Goal: Task Accomplishment & Management: Manage account settings

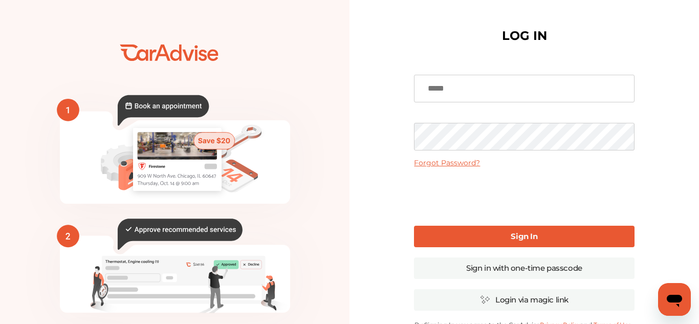
click at [487, 91] on input at bounding box center [524, 89] width 220 height 28
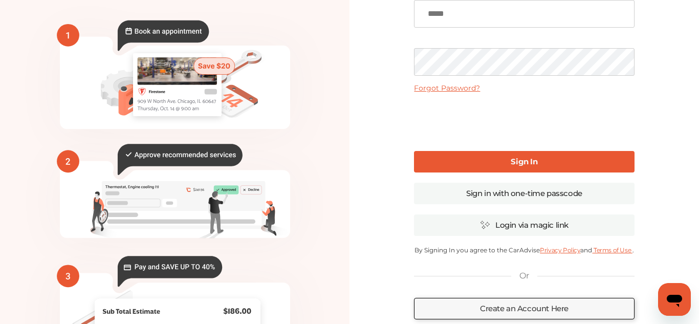
scroll to position [67, 0]
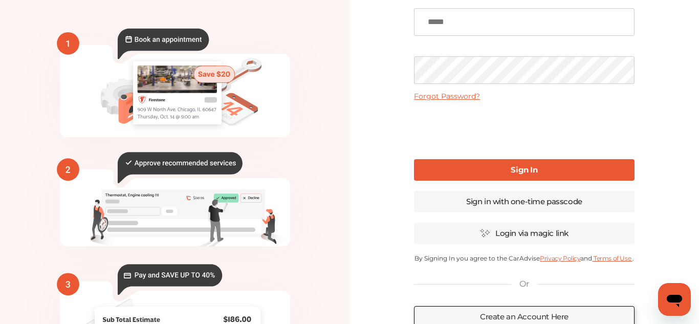
click at [465, 23] on input at bounding box center [524, 22] width 220 height 28
type input "**********"
click at [446, 97] on link "Forgot Password?" at bounding box center [447, 96] width 66 height 9
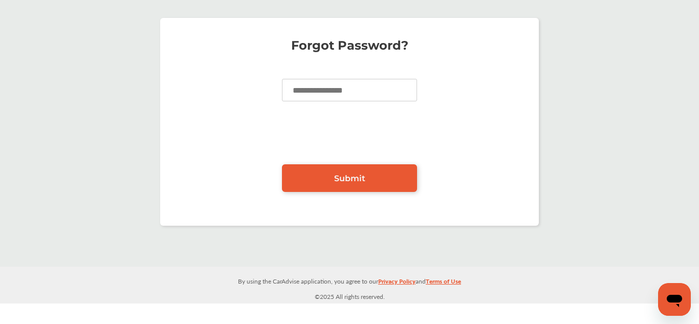
click at [349, 83] on input at bounding box center [349, 90] width 135 height 23
type input "**********"
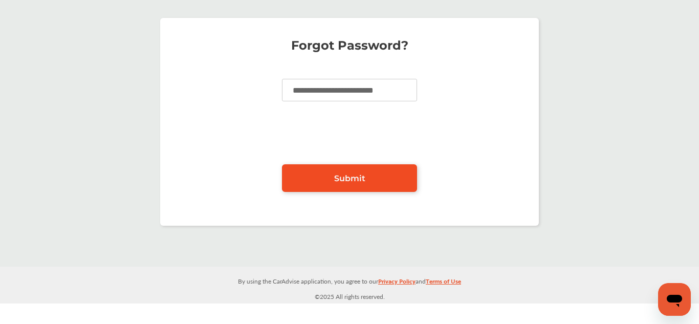
click at [314, 171] on link "Submit" at bounding box center [349, 178] width 135 height 28
click at [345, 172] on link "Submit" at bounding box center [349, 178] width 135 height 28
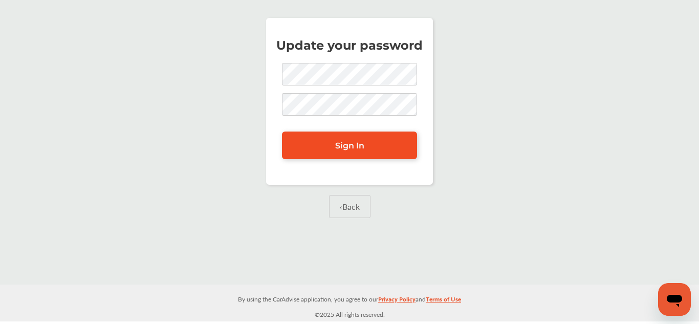
click at [366, 135] on link "Sign In" at bounding box center [349, 146] width 135 height 28
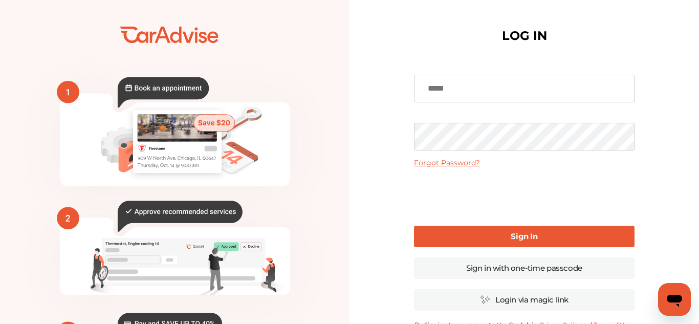
type input "**********"
click at [478, 239] on link "Sign In" at bounding box center [524, 236] width 220 height 21
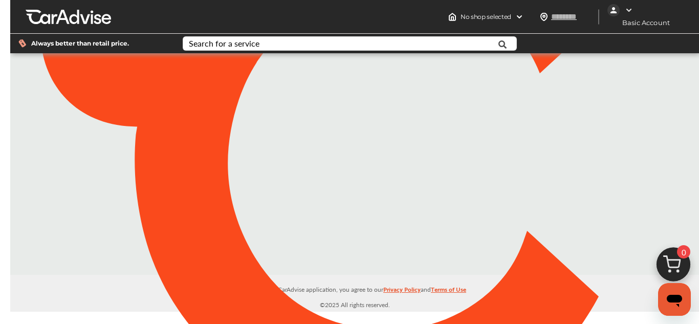
type input "*****"
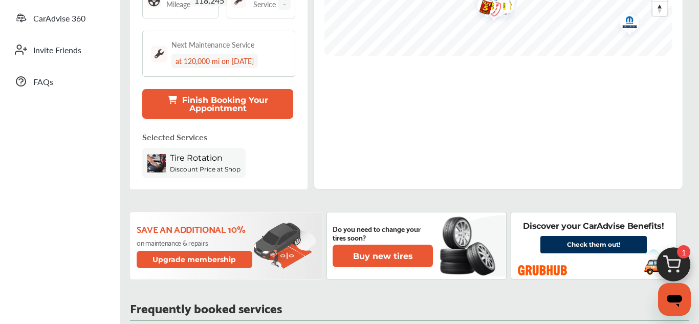
scroll to position [270, 0]
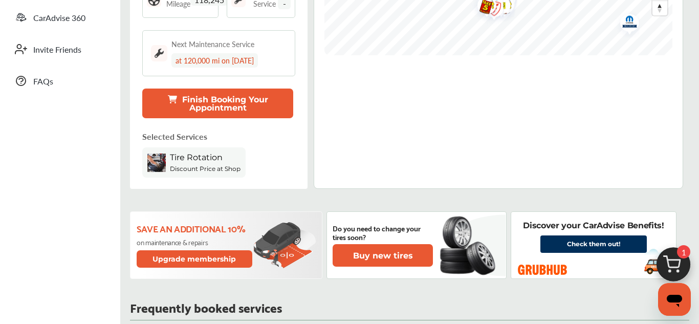
click at [196, 107] on button "Finish Booking Your Appointment" at bounding box center [217, 104] width 151 height 30
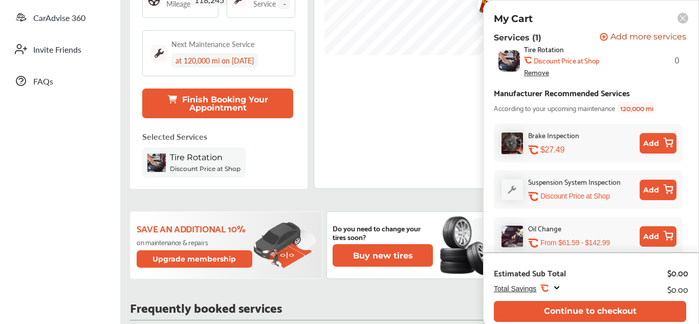
scroll to position [0, 0]
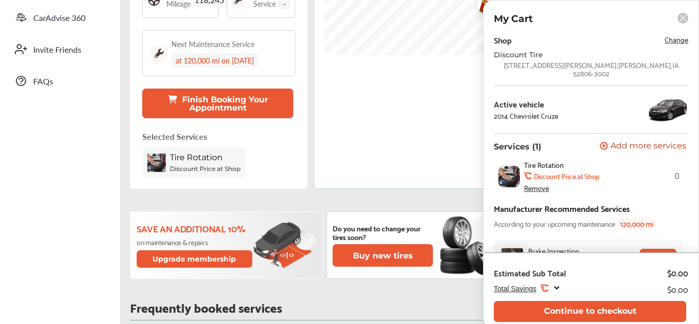
click at [679, 16] on rect at bounding box center [683, 18] width 11 height 11
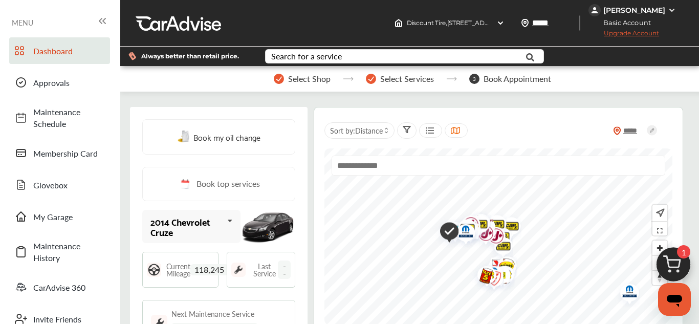
click at [642, 36] on span "Upgrade Account" at bounding box center [624, 35] width 71 height 13
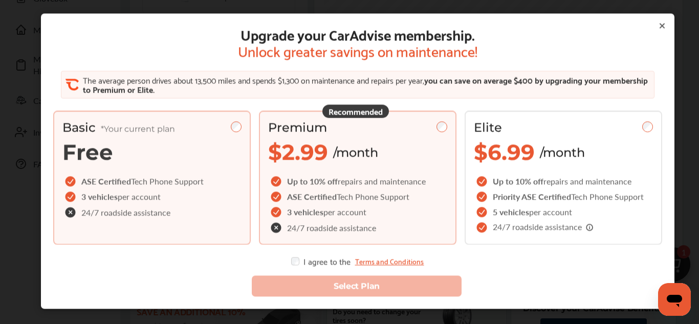
scroll to position [213, 0]
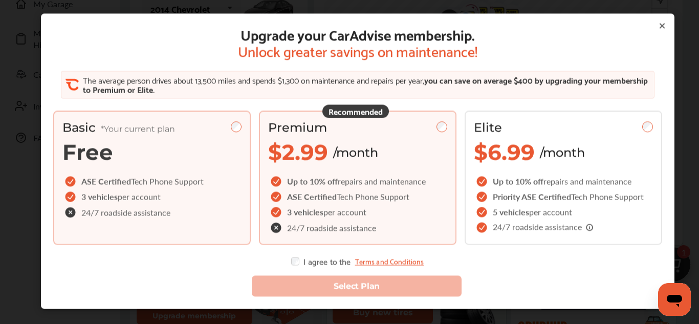
click at [362, 155] on span "/month" at bounding box center [355, 152] width 45 height 15
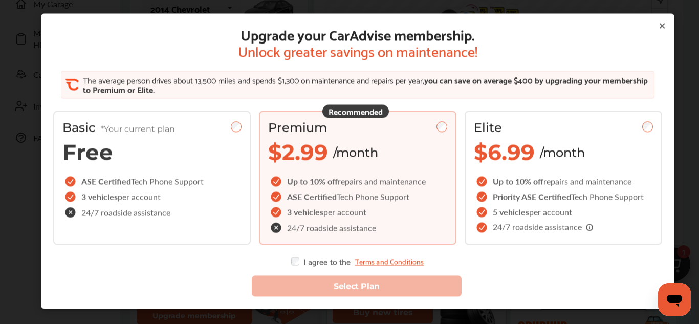
click at [665, 26] on icon at bounding box center [662, 26] width 8 height 8
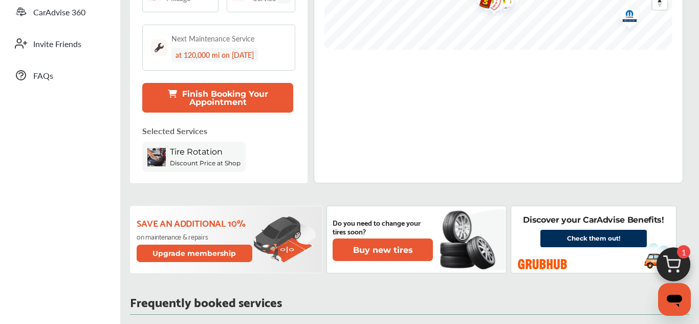
scroll to position [273, 0]
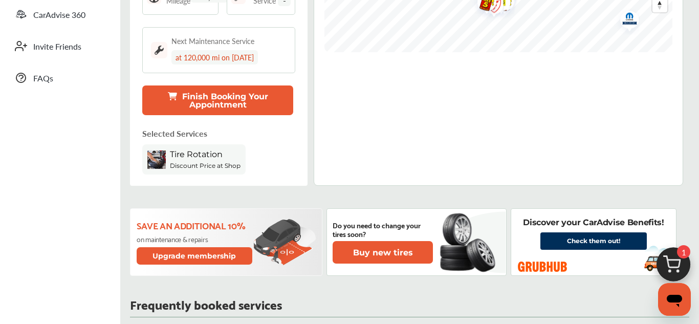
click at [246, 95] on button "Finish Booking Your Appointment" at bounding box center [217, 100] width 151 height 30
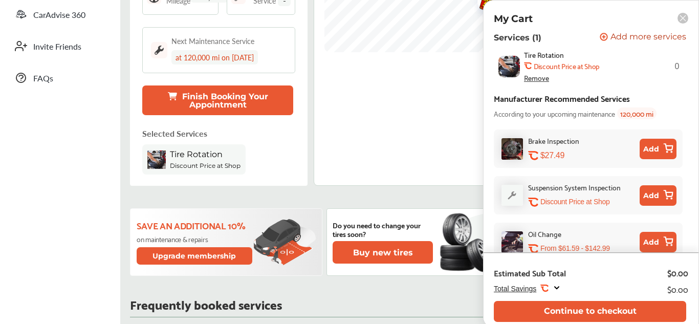
scroll to position [116, 0]
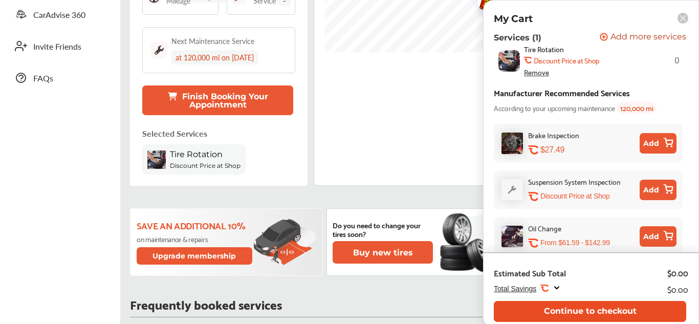
click at [576, 309] on button "Continue to checkout" at bounding box center [590, 311] width 192 height 21
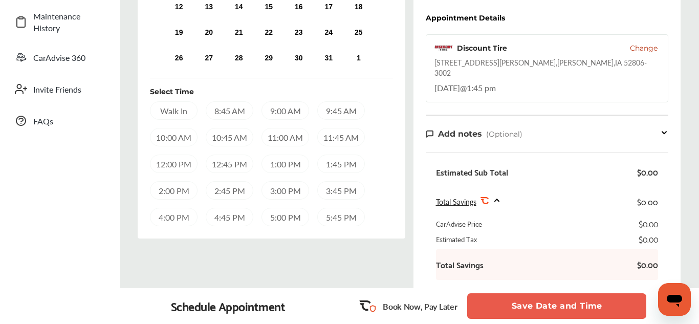
scroll to position [227, 0]
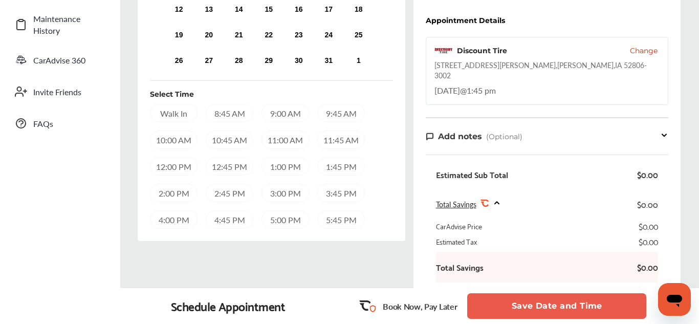
click at [329, 165] on div "1:45 PM" at bounding box center [341, 166] width 48 height 18
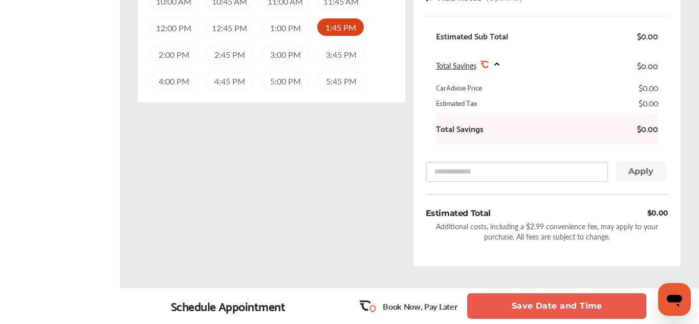
scroll to position [367, 0]
click at [520, 299] on button "Save Date and Time" at bounding box center [556, 306] width 179 height 26
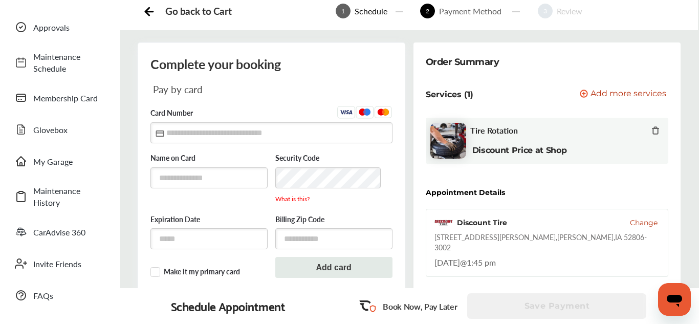
scroll to position [69, 0]
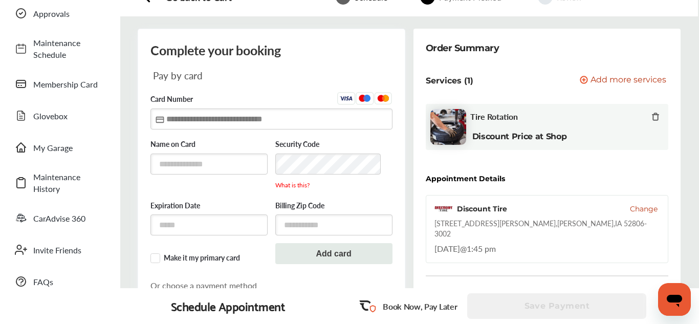
click at [268, 119] on input "text" at bounding box center [271, 119] width 242 height 21
type input "**********"
type input "*****"
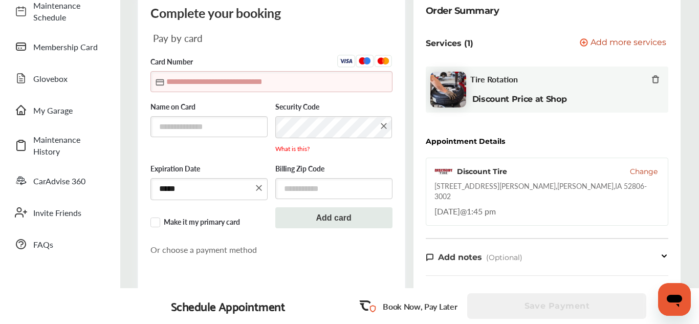
scroll to position [103, 0]
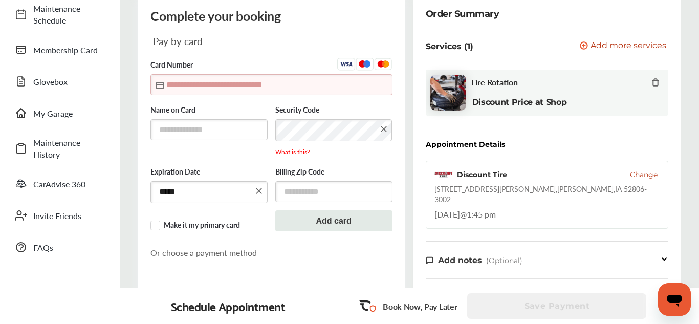
click at [245, 92] on input "text" at bounding box center [271, 84] width 242 height 21
type input "**********"
click at [226, 130] on input "text" at bounding box center [208, 129] width 117 height 21
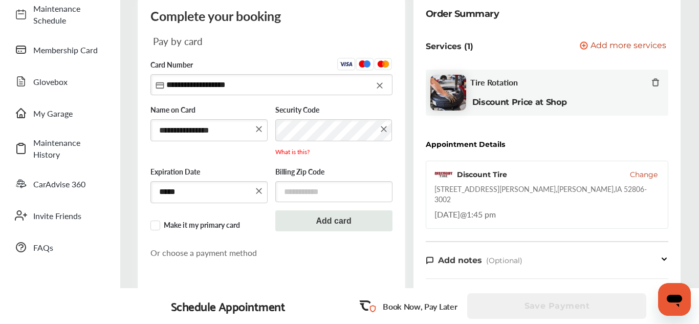
type input "**********"
click at [306, 190] on input "text" at bounding box center [333, 191] width 117 height 21
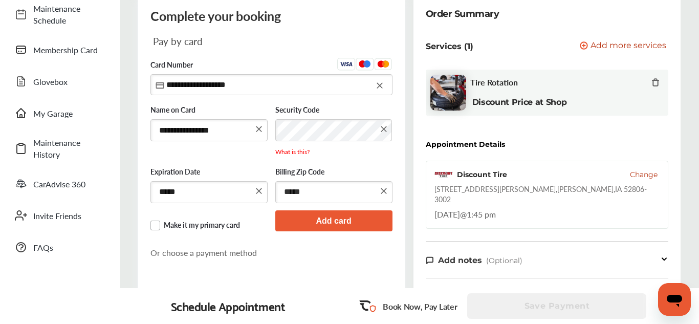
type input "*****"
click at [158, 226] on label "Make it my primary card" at bounding box center [208, 226] width 117 height 10
click at [357, 219] on button "Add card" at bounding box center [333, 220] width 117 height 21
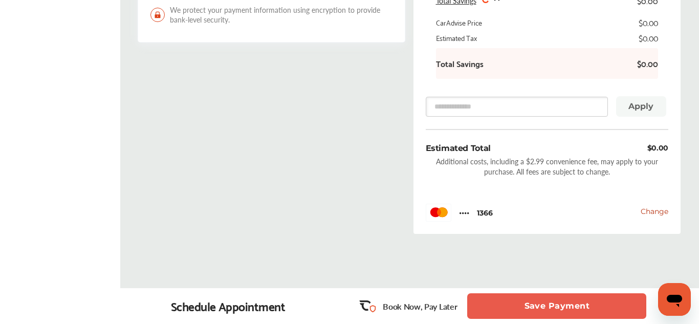
scroll to position [459, 0]
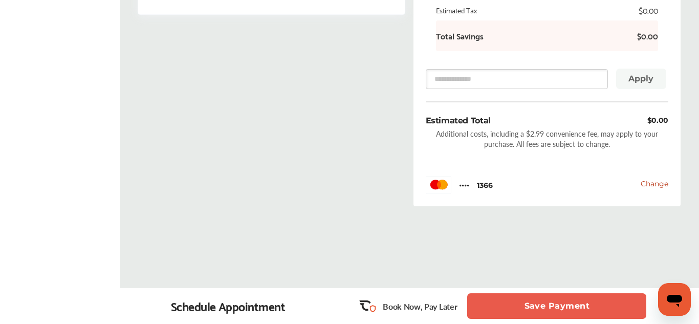
click at [584, 300] on button "Save Payment" at bounding box center [556, 306] width 179 height 26
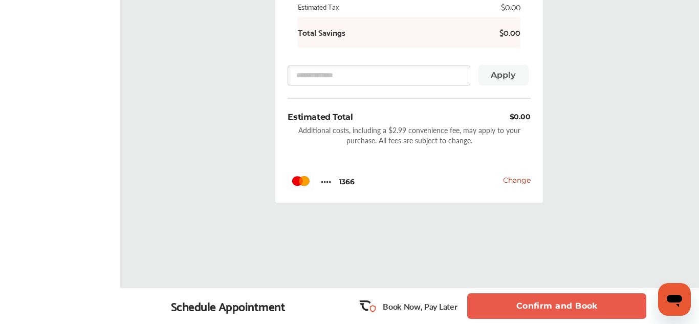
scroll to position [543, 0]
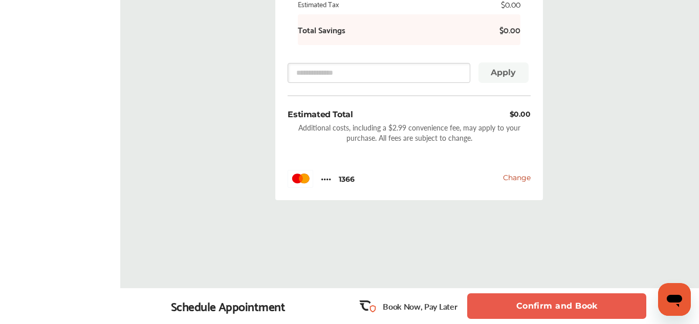
click at [550, 301] on button "Confirm and Book" at bounding box center [556, 306] width 179 height 26
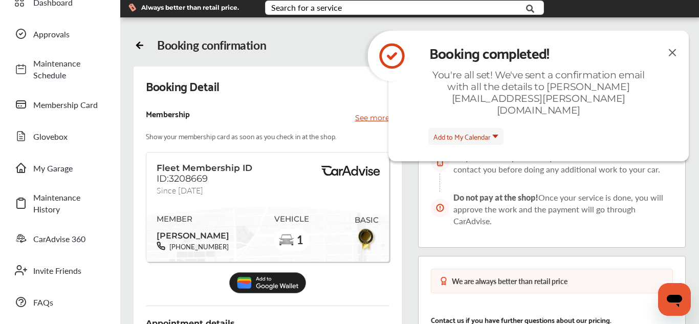
scroll to position [45, 0]
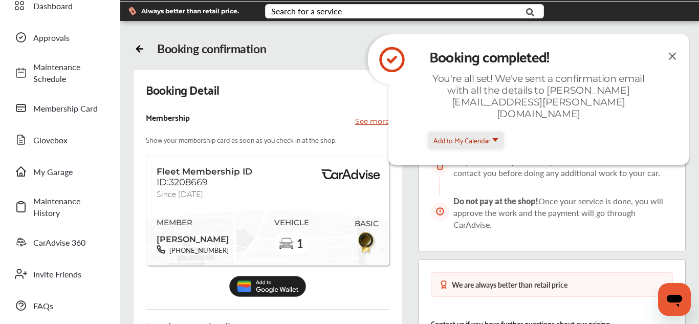
click at [484, 134] on span "Add to My Calendar" at bounding box center [462, 140] width 57 height 12
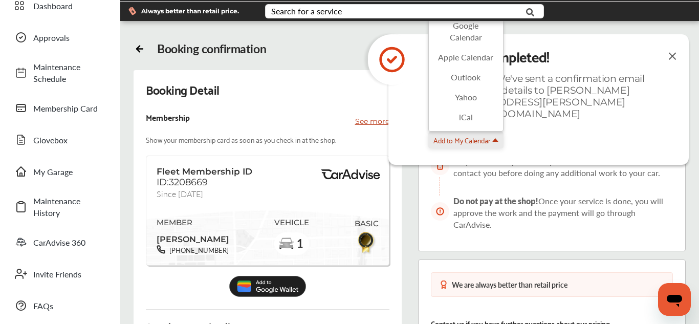
click at [484, 134] on span "Add to My Calendar" at bounding box center [462, 140] width 57 height 12
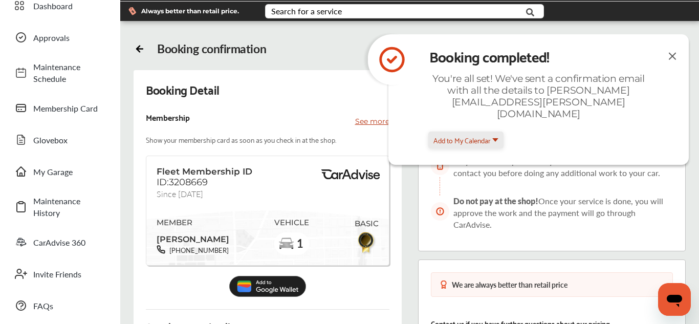
click at [495, 132] on button "Add to My Calendar" at bounding box center [465, 140] width 75 height 17
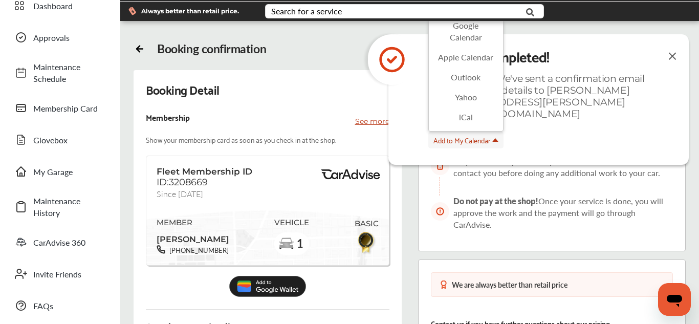
click at [574, 140] on div "Booking completed! You're all set! We've sent a confirmation email with all the…" at bounding box center [539, 99] width 300 height 131
click at [527, 167] on span "Stay tuned for updates on your service. The store will contact you before doing…" at bounding box center [557, 167] width 207 height 24
click at [322, 119] on div "Membership See more" at bounding box center [267, 121] width 243 height 25
click at [675, 52] on img at bounding box center [672, 56] width 12 height 13
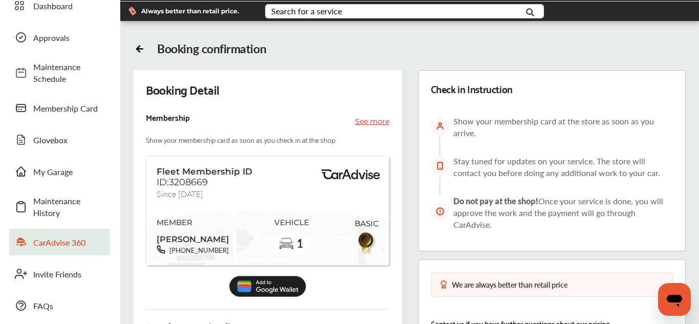
click at [65, 245] on span "CarAdvise 360" at bounding box center [69, 242] width 72 height 12
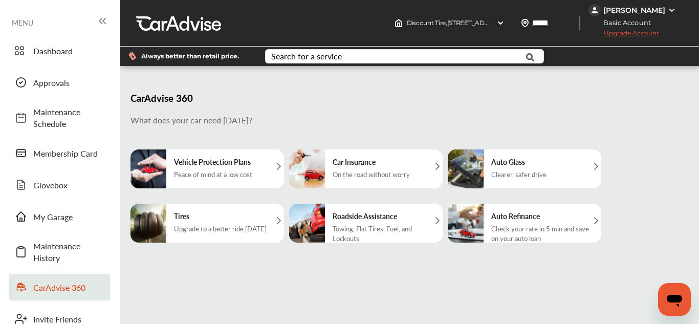
scroll to position [3, 0]
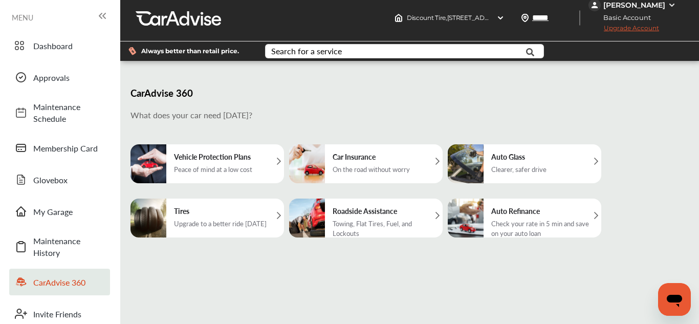
click at [269, 164] on div "Vehicle Protection Plans Peace of mind at a low cost" at bounding box center [208, 163] width 154 height 39
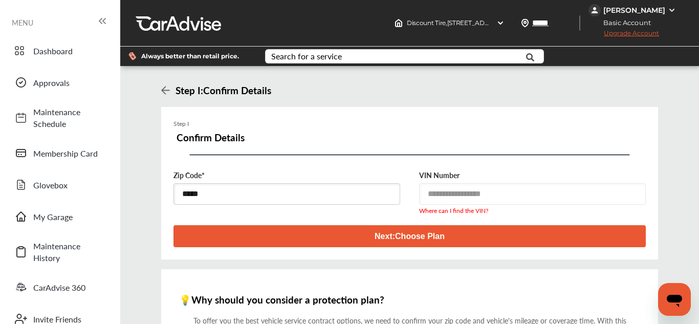
scroll to position [187, 0]
click at [326, 225] on button "Next : Choose Plan" at bounding box center [410, 236] width 472 height 22
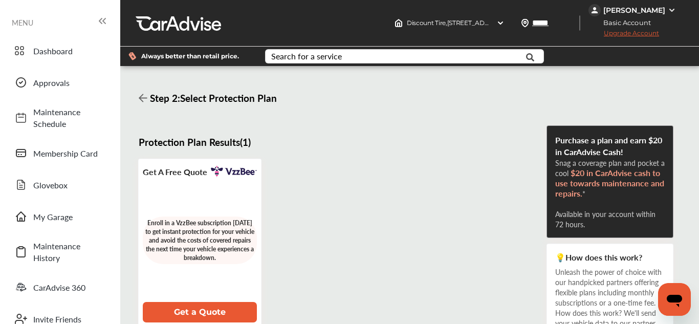
scroll to position [6, 0]
click at [40, 45] on span "Dashboard" at bounding box center [69, 51] width 72 height 12
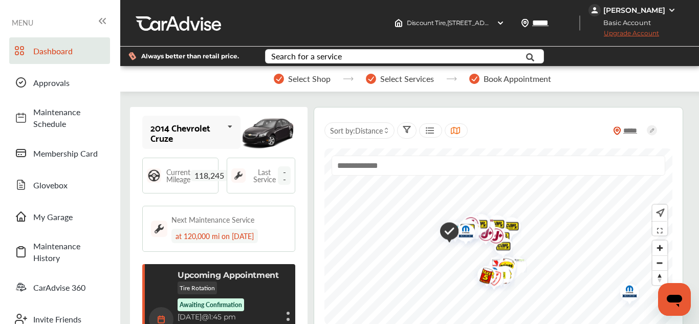
scroll to position [344, 0]
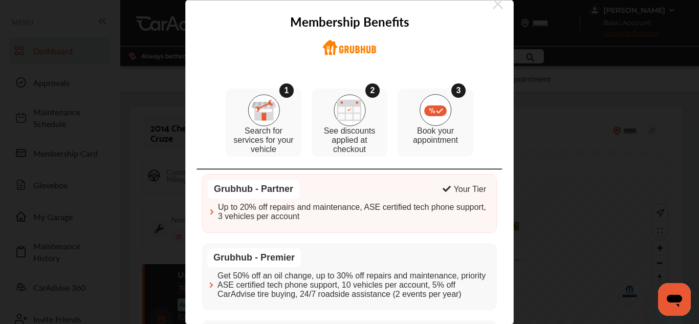
scroll to position [0, 0]
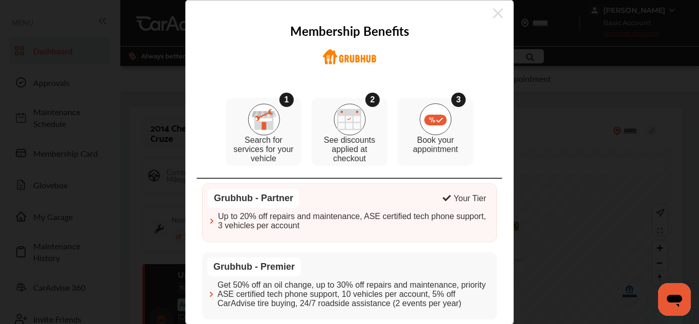
click at [501, 14] on icon at bounding box center [498, 13] width 10 height 16
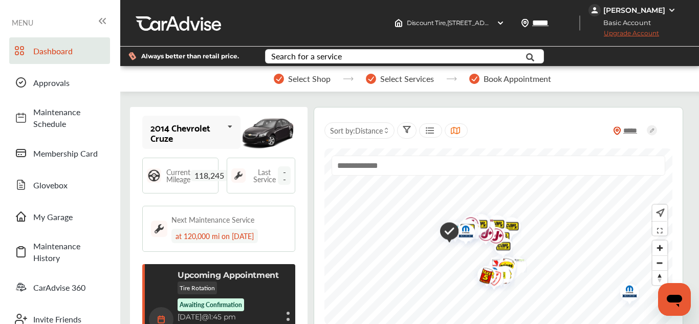
scroll to position [610, 0]
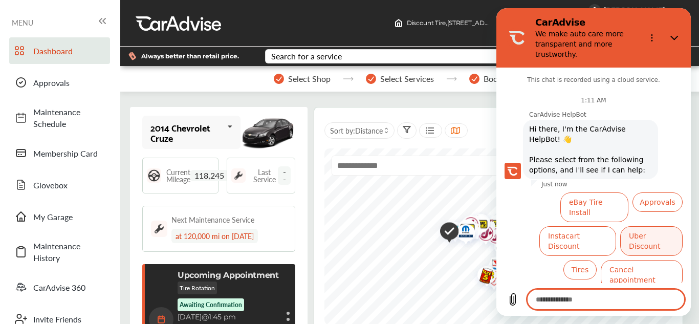
scroll to position [15, 0]
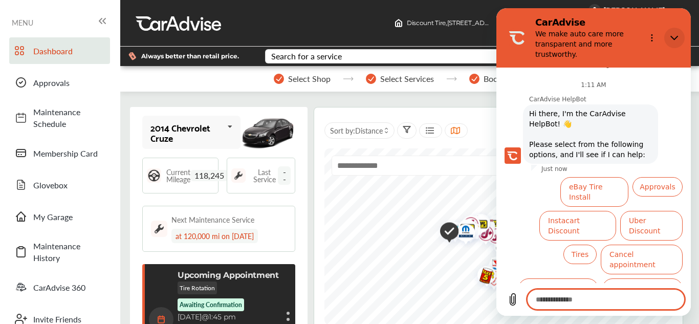
click at [677, 37] on icon "Close" at bounding box center [675, 38] width 8 height 5
type textarea "*"
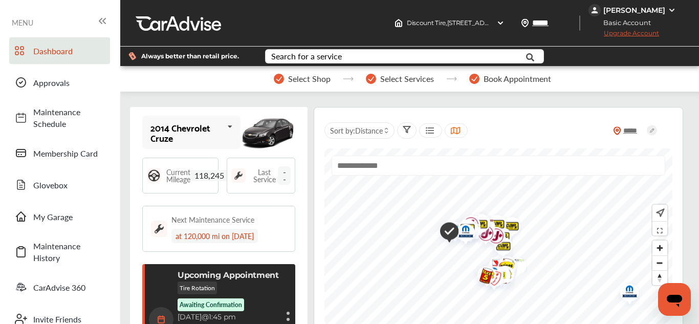
scroll to position [53, 0]
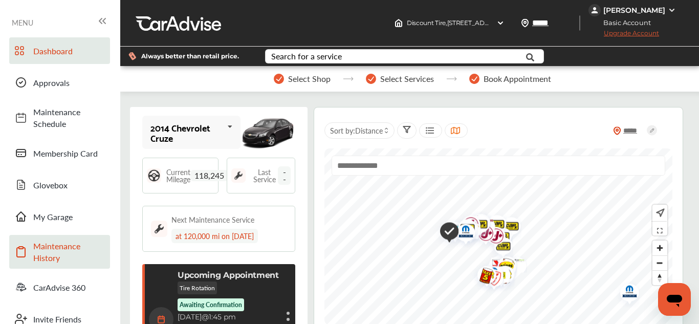
click at [78, 240] on span "Maintenance History" at bounding box center [69, 252] width 72 height 24
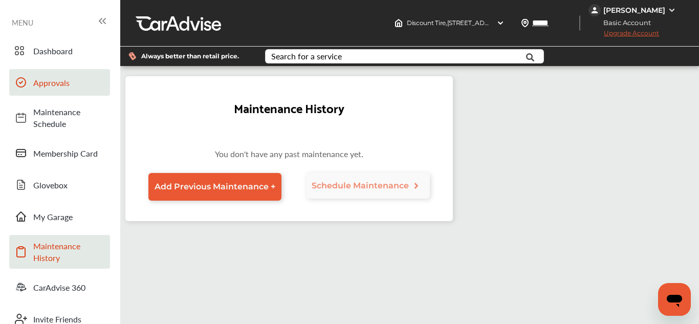
click at [45, 78] on span "Approvals" at bounding box center [69, 83] width 72 height 12
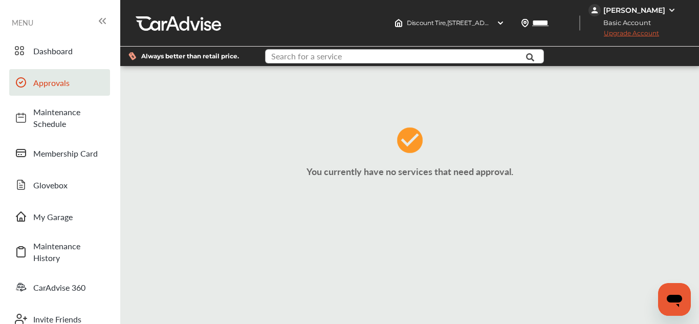
click at [346, 55] on input "text" at bounding box center [397, 58] width 262 height 16
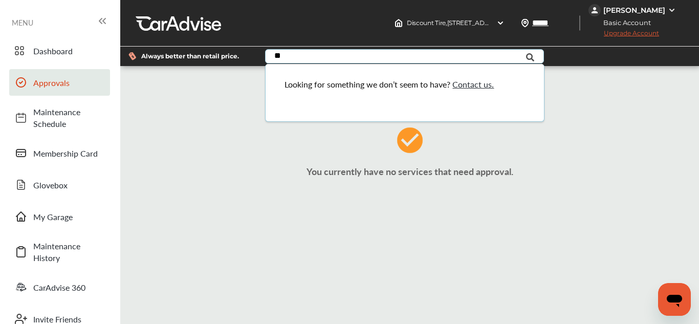
type input "*"
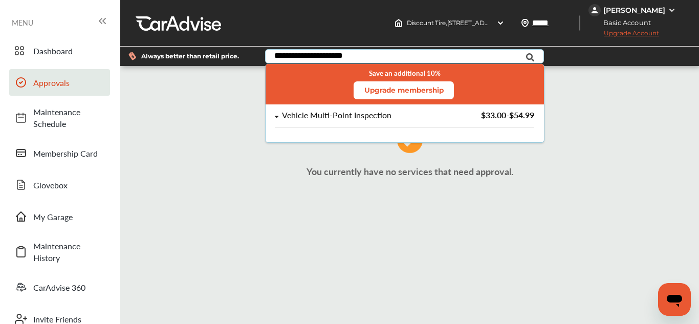
type input "**********"
click at [354, 115] on div "Vehicle Multi-Point Inspection" at bounding box center [337, 115] width 110 height 9
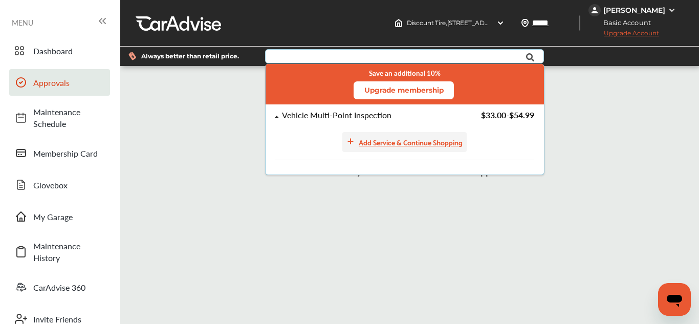
click at [350, 141] on icon at bounding box center [351, 141] width 8 height 8
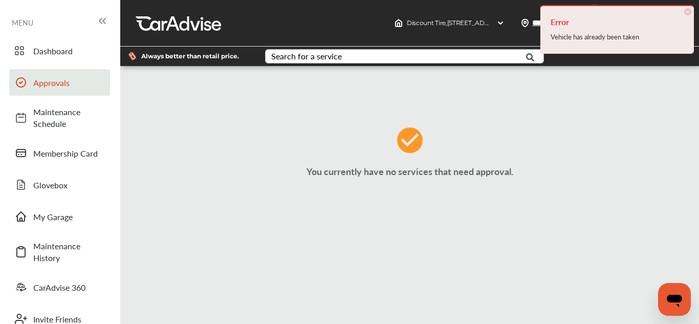
click at [688, 12] on span "×" at bounding box center [687, 11] width 7 height 7
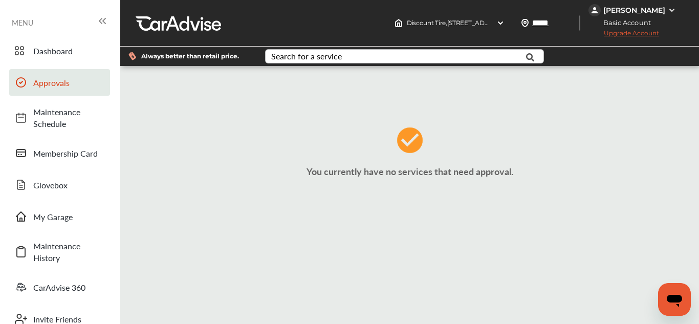
click at [99, 20] on icon at bounding box center [102, 21] width 12 height 12
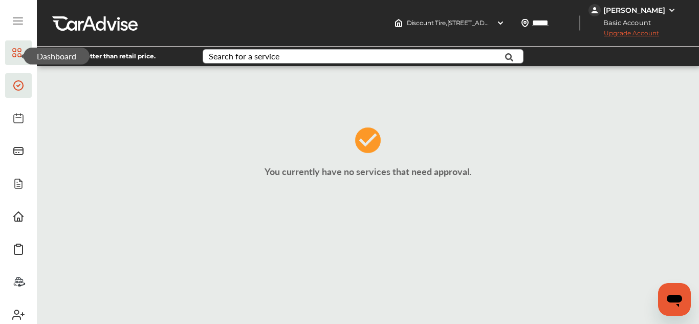
click at [23, 59] on div at bounding box center [18, 55] width 12 height 17
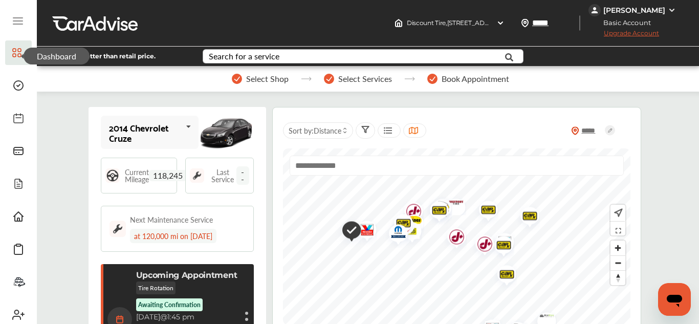
scroll to position [378, 0]
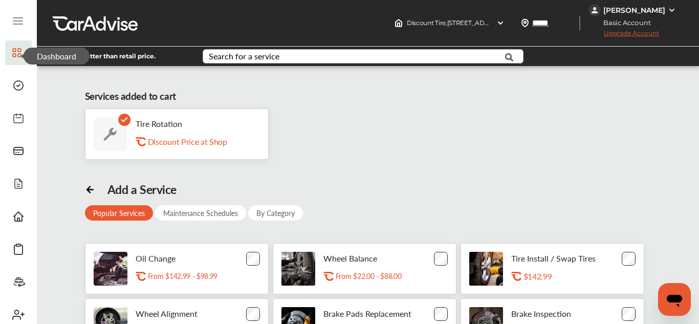
scroll to position [204, 0]
click at [17, 309] on icon at bounding box center [18, 315] width 12 height 12
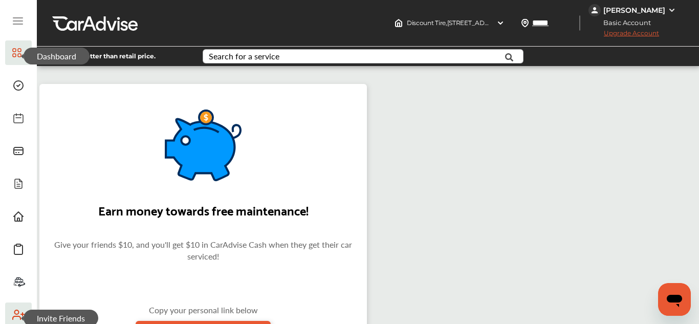
click at [22, 25] on icon at bounding box center [18, 21] width 12 height 12
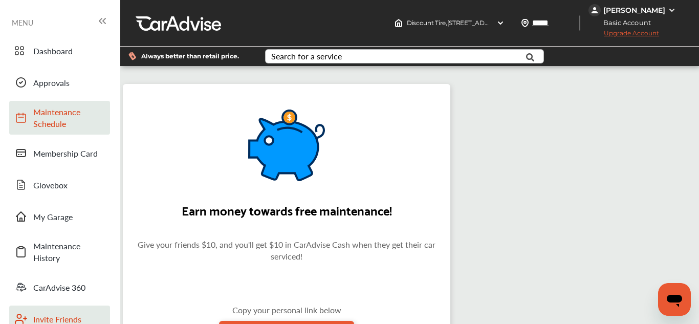
click at [90, 132] on link "Maintenance Schedule" at bounding box center [59, 118] width 101 height 34
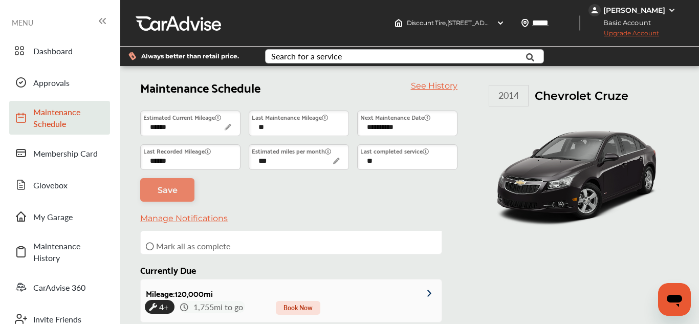
scroll to position [189, 0]
click at [160, 297] on span "4+" at bounding box center [163, 305] width 13 height 16
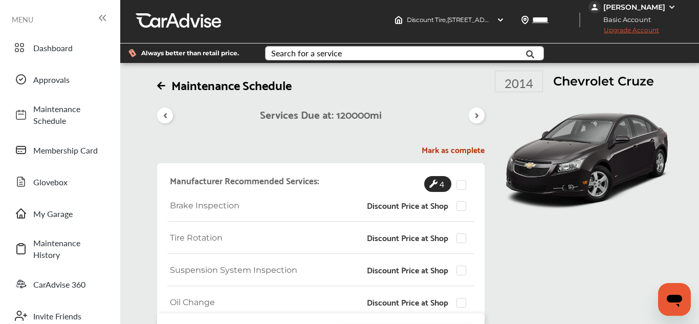
scroll to position [142, 0]
click at [460, 233] on label at bounding box center [464, 233] width 15 height 0
click at [463, 298] on label at bounding box center [464, 298] width 15 height 0
click at [459, 201] on label at bounding box center [464, 201] width 15 height 0
type textarea "*"
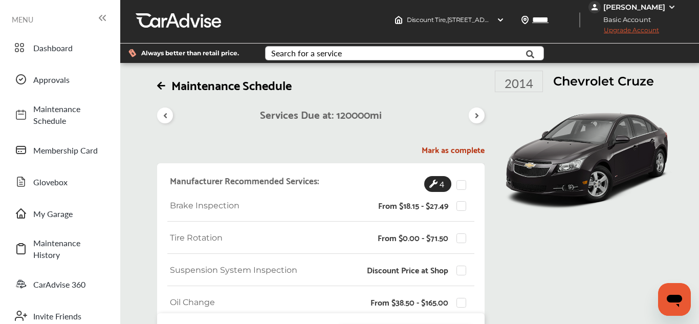
click at [145, 180] on div "Maintenance Schedule Services Due at: 120000 mi Mark as complete Manufacturer R…" at bounding box center [410, 233] width 574 height 324
